Goal: Check status: Check status

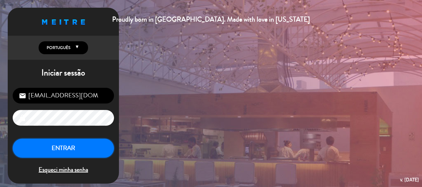
click at [81, 153] on button "ENTRAR" at bounding box center [63, 148] width 101 height 19
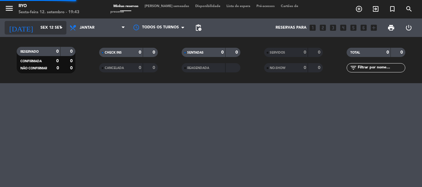
click at [60, 29] on icon "arrow_drop_down" at bounding box center [60, 27] width 7 height 7
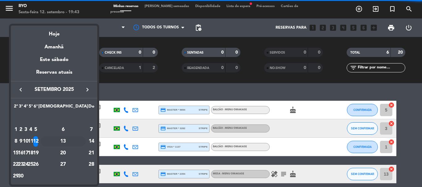
click at [76, 141] on div "13" at bounding box center [63, 141] width 45 height 10
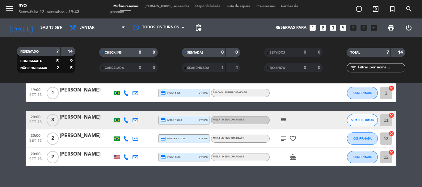
scroll to position [93, 0]
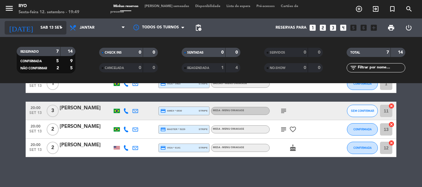
click at [59, 28] on icon "arrow_drop_down" at bounding box center [60, 27] width 7 height 7
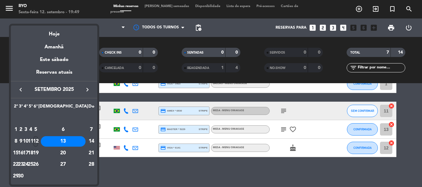
click at [38, 140] on div "12" at bounding box center [35, 141] width 5 height 10
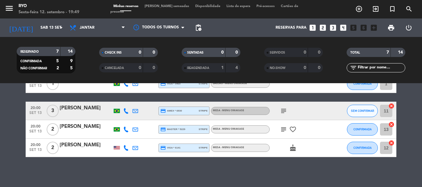
type input "Sex 12 set"
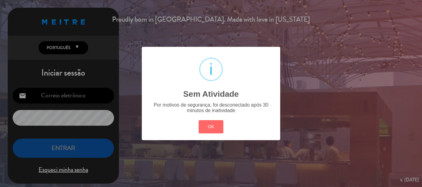
type input "[EMAIL_ADDRESS][DOMAIN_NAME]"
